Goal: Obtain resource: Obtain resource

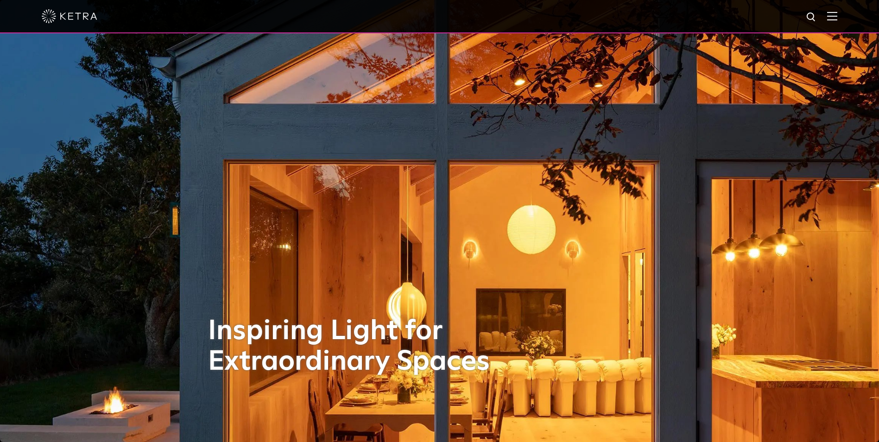
click at [847, 19] on div at bounding box center [439, 16] width 879 height 33
click at [838, 20] on img at bounding box center [833, 16] width 10 height 9
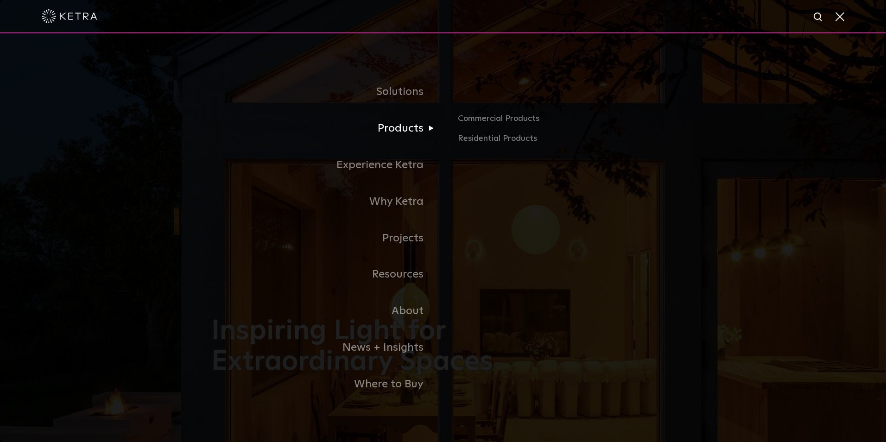
click at [404, 129] on link "Products" at bounding box center [327, 128] width 232 height 37
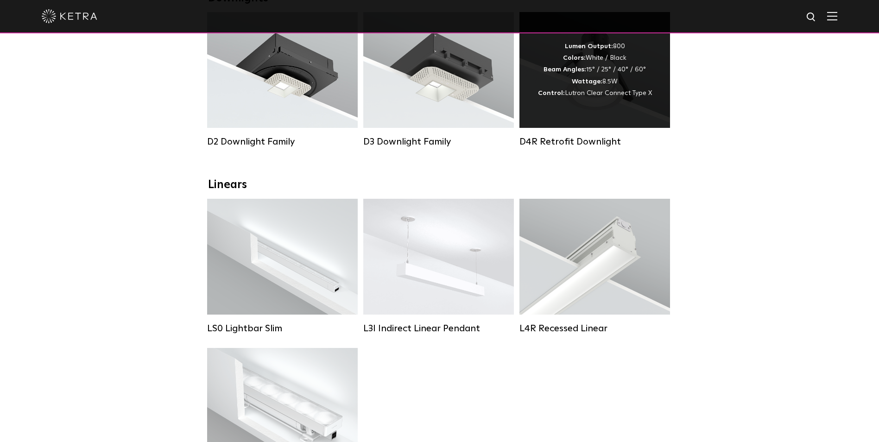
scroll to position [46, 0]
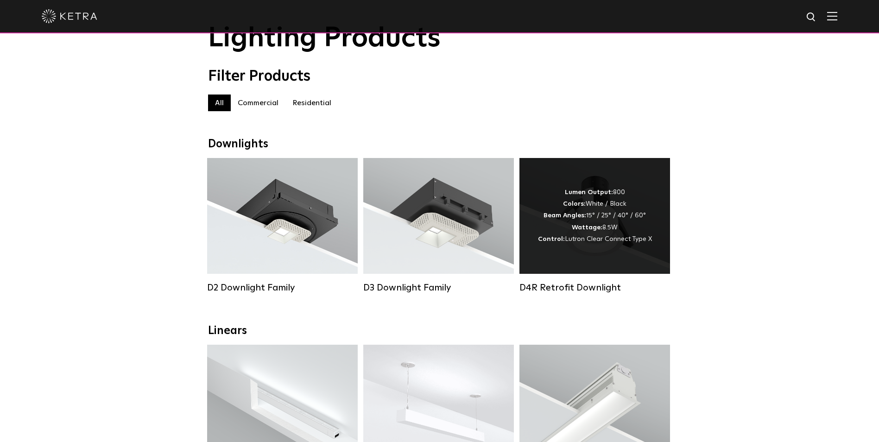
click at [578, 258] on div "Lumen Output: 800 Colors: White / Black Beam Angles: 15° / 25° / 40° / 60° Watt…" at bounding box center [595, 216] width 151 height 116
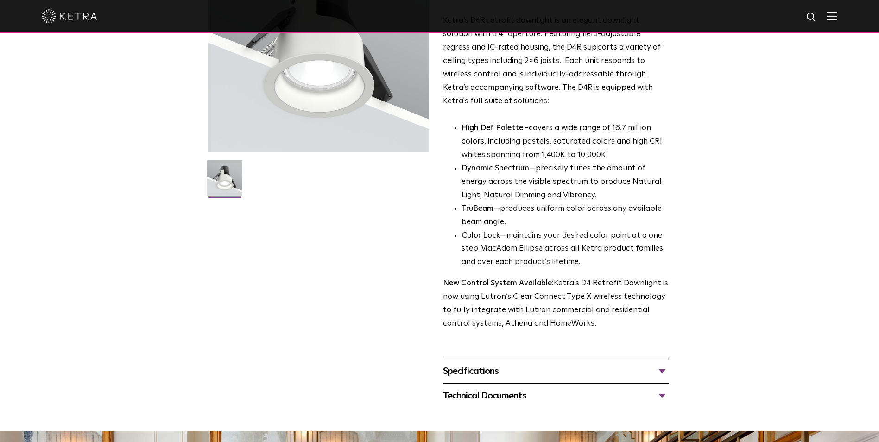
scroll to position [232, 0]
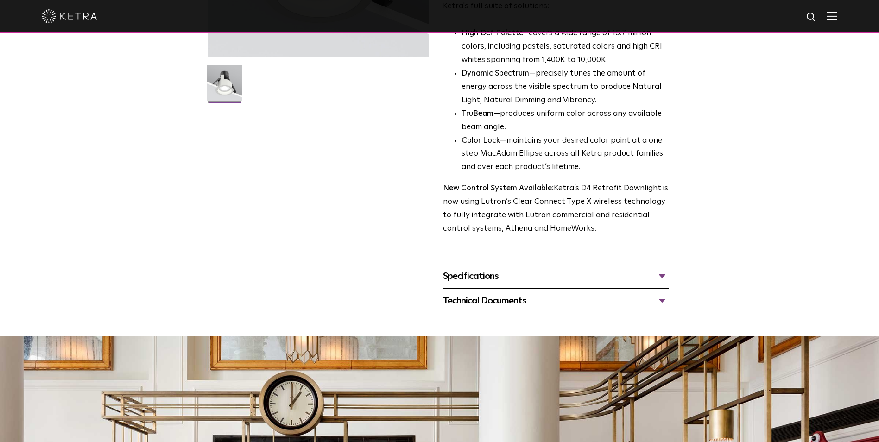
click at [469, 275] on div "Specifications" at bounding box center [556, 276] width 226 height 15
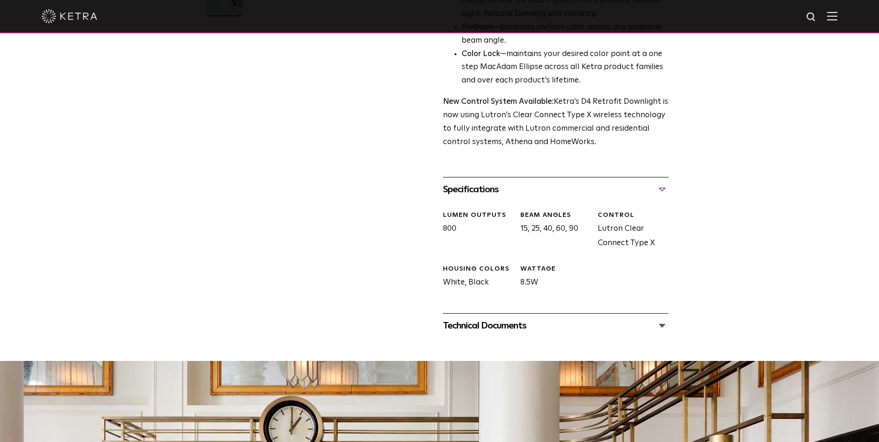
scroll to position [325, 0]
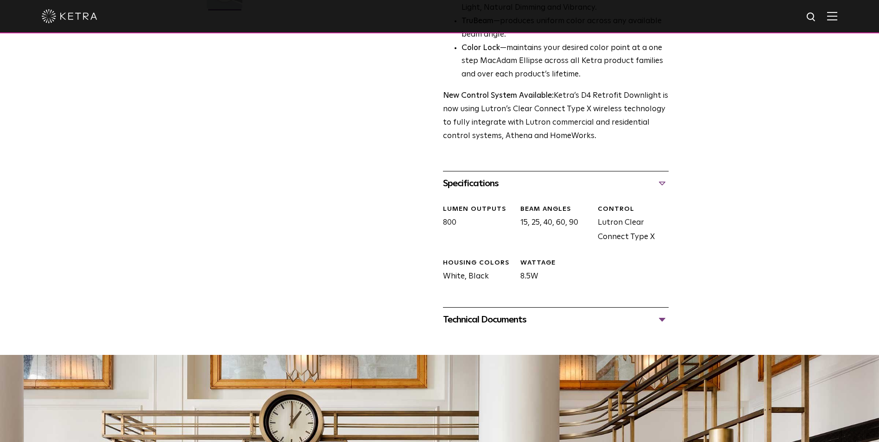
click at [497, 324] on div "Technical Documents" at bounding box center [556, 319] width 226 height 15
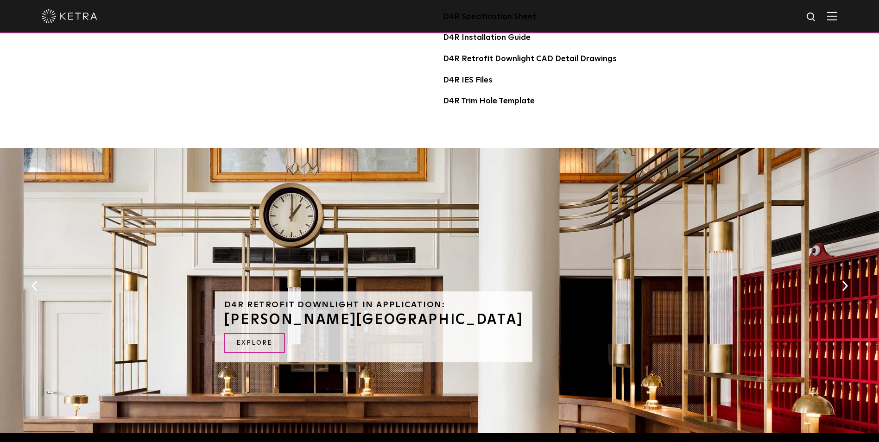
scroll to position [510, 0]
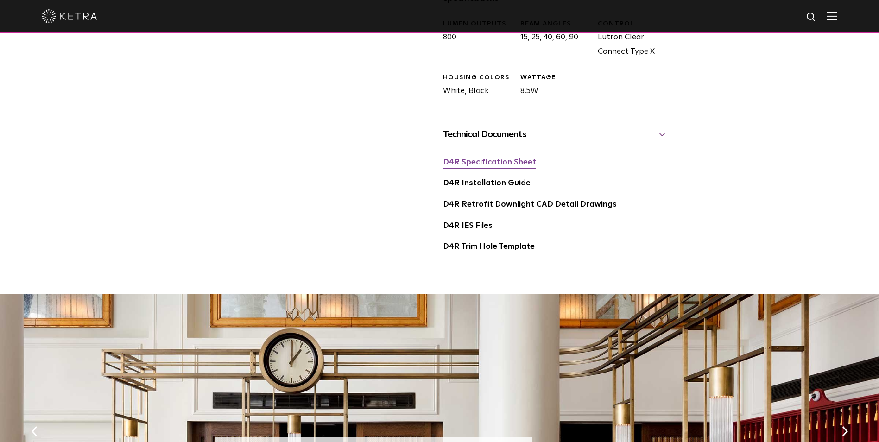
click at [492, 163] on link "D4R Specification Sheet" at bounding box center [489, 163] width 93 height 8
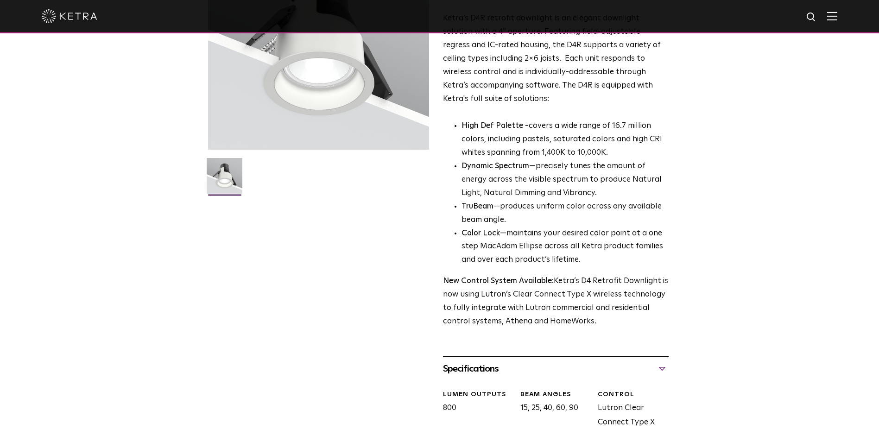
scroll to position [0, 0]
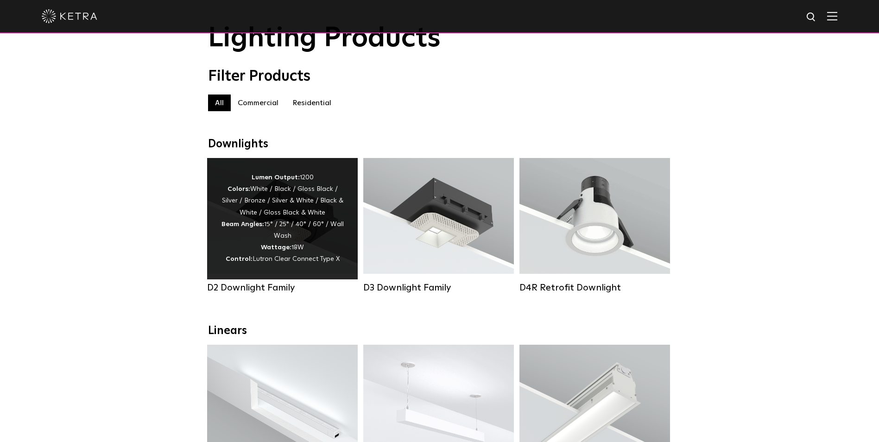
click at [287, 242] on div "Lumen Output: 1200 Colors: White / Black / Gloss Black / Silver / Bronze / Silv…" at bounding box center [282, 219] width 123 height 94
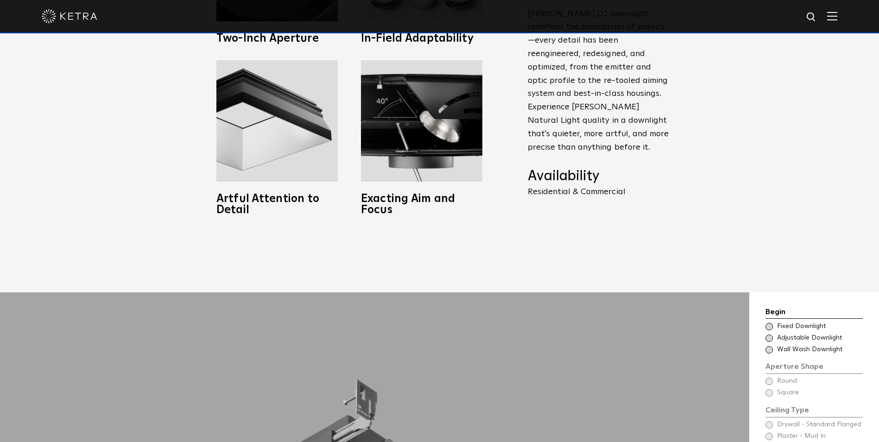
scroll to position [834, 0]
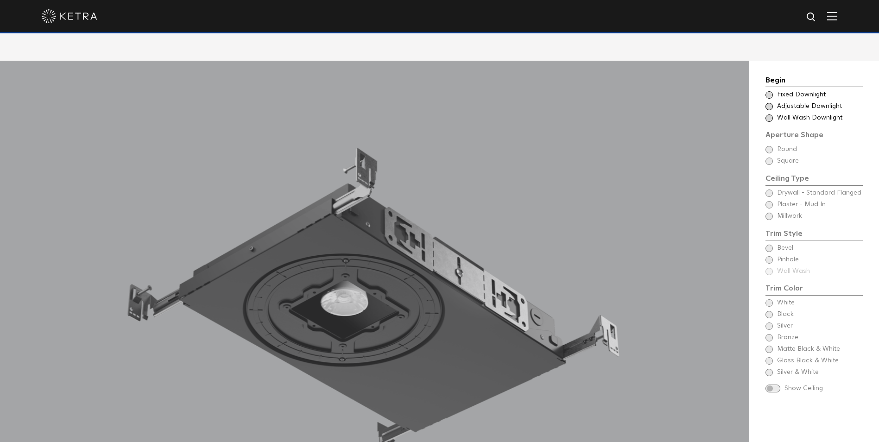
click at [804, 90] on span "Fixed Downlight" at bounding box center [819, 94] width 85 height 9
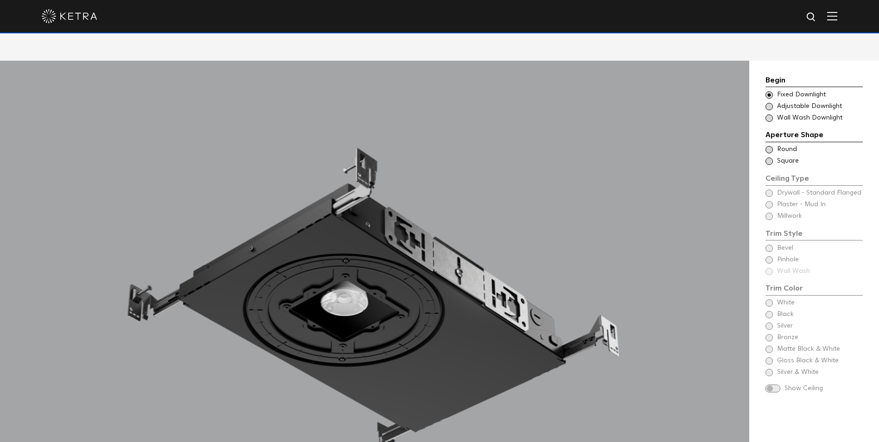
click at [787, 145] on span "Round" at bounding box center [819, 149] width 85 height 9
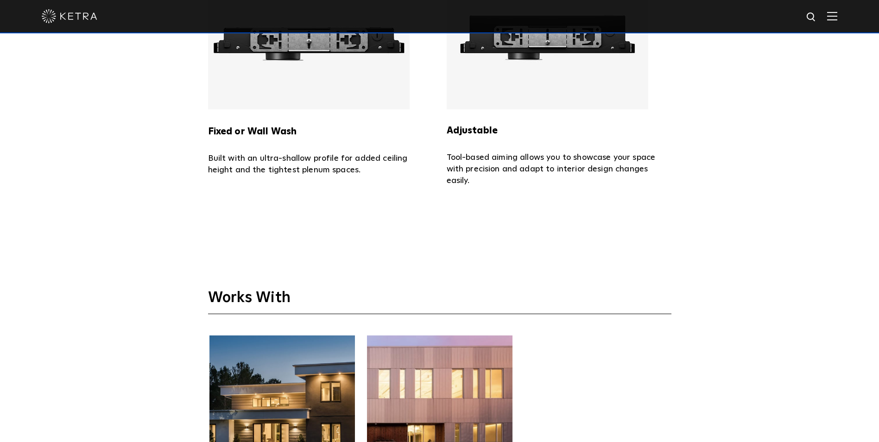
scroll to position [2643, 0]
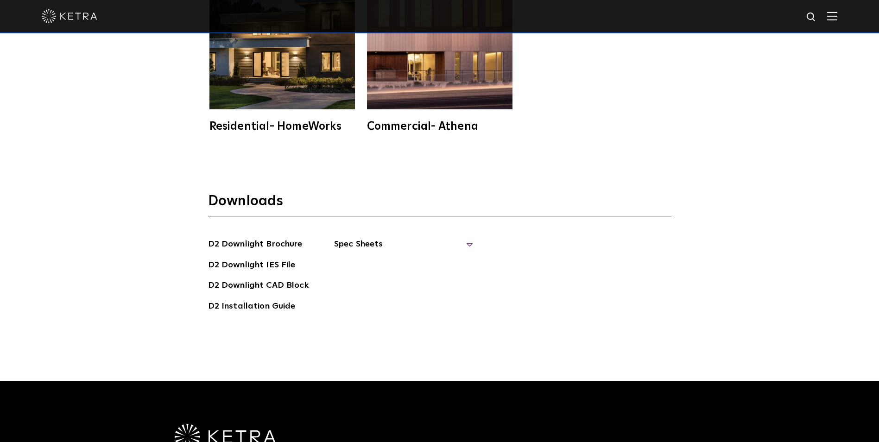
click at [369, 238] on span "Spec Sheets" at bounding box center [403, 248] width 139 height 20
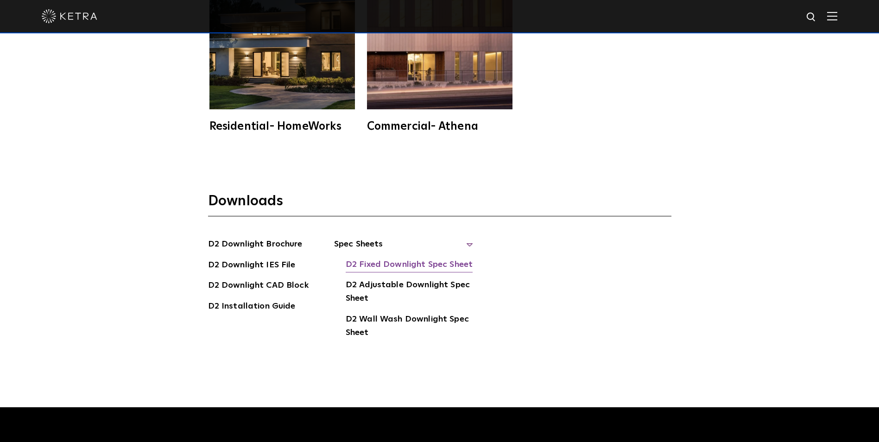
click at [410, 258] on link "D2 Fixed Downlight Spec Sheet" at bounding box center [409, 265] width 127 height 15
